Goal: Information Seeking & Learning: Learn about a topic

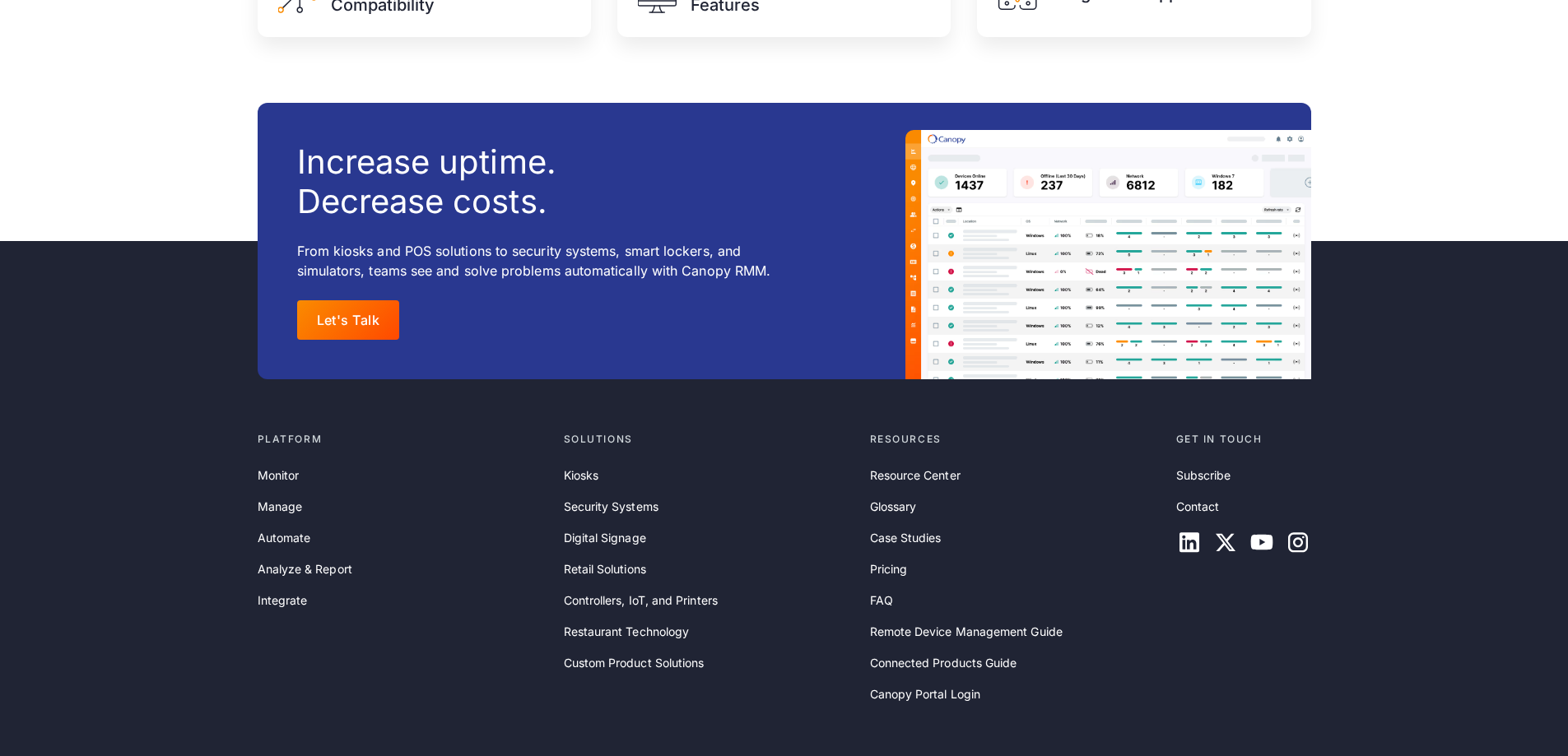
scroll to position [2797, 0]
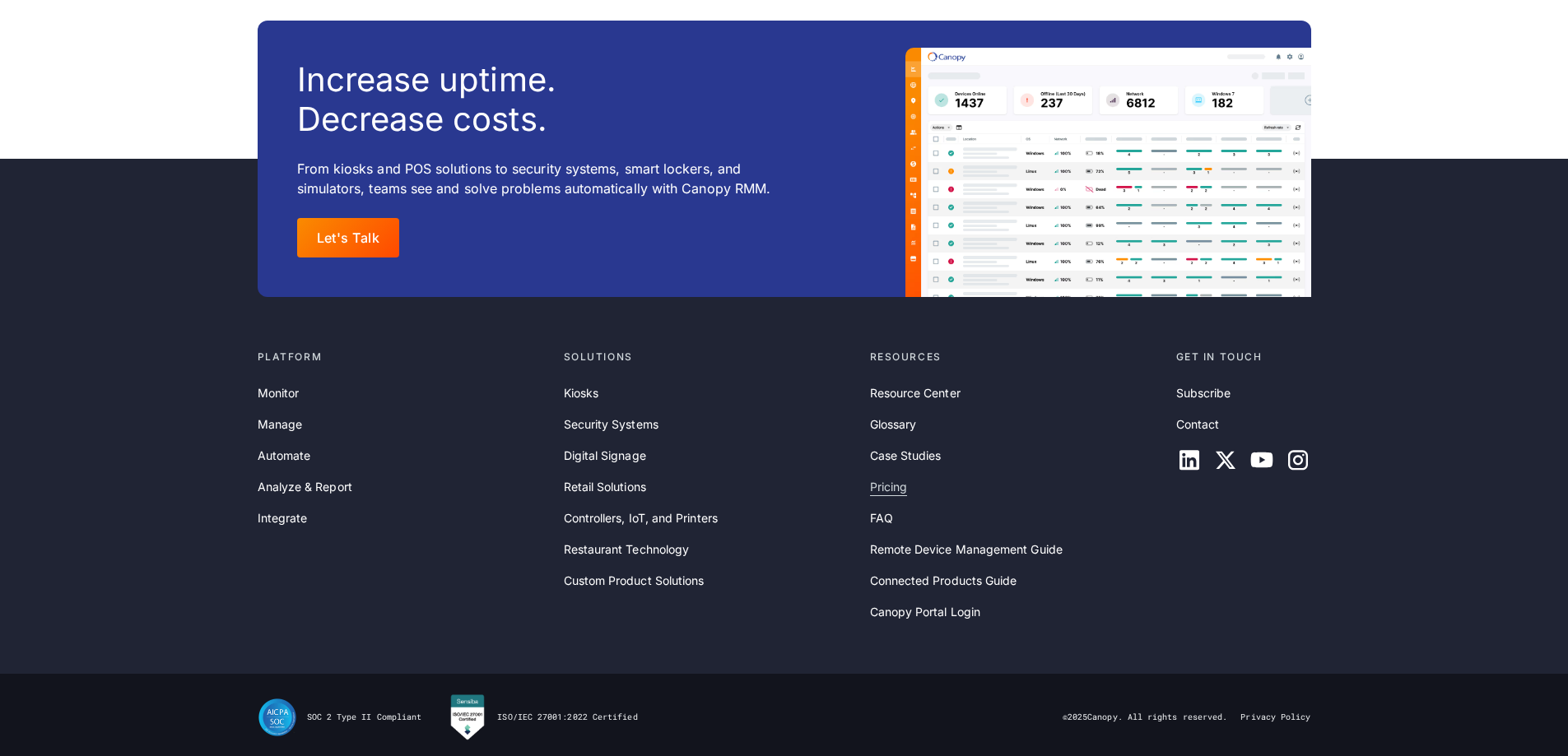
click at [895, 487] on link "Pricing" at bounding box center [889, 486] width 38 height 18
